Goal: Find specific page/section: Find specific page/section

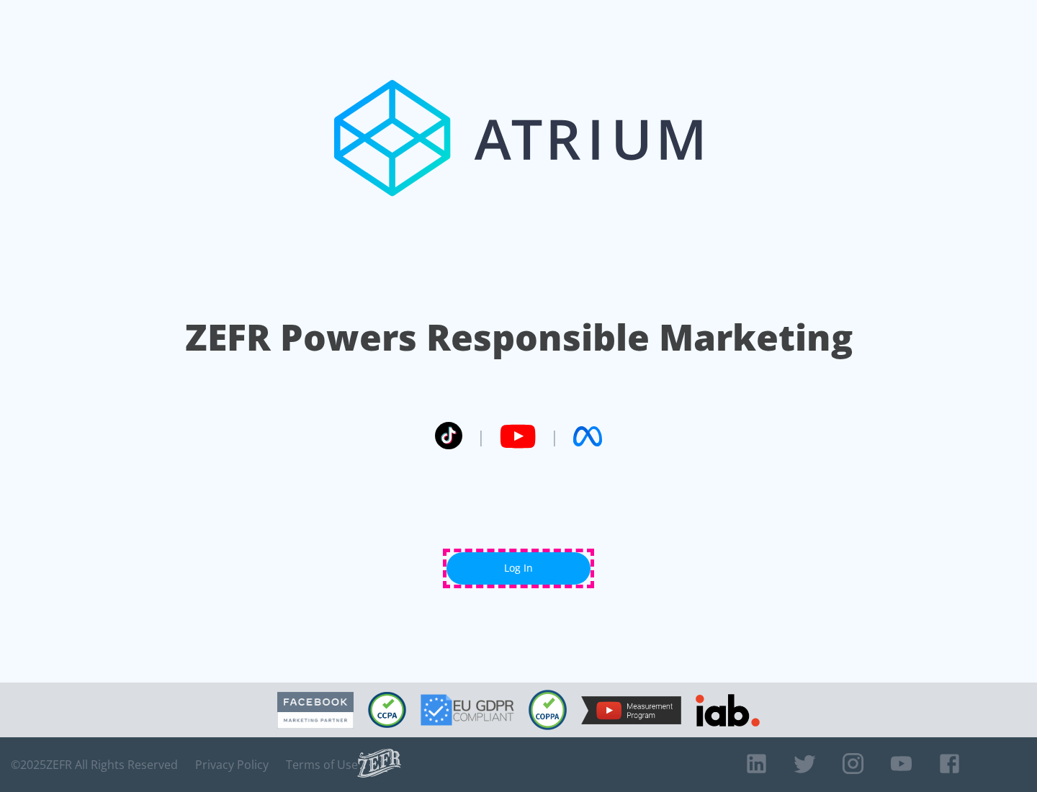
click at [519, 568] on link "Log In" at bounding box center [519, 568] width 144 height 32
